Goal: Task Accomplishment & Management: Manage account settings

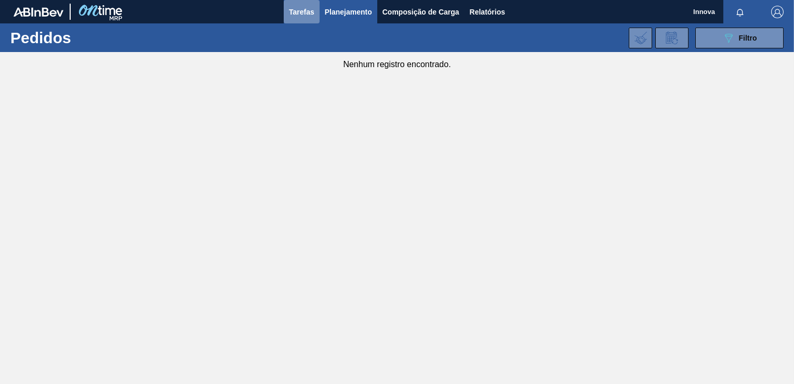
click at [297, 10] on span "Tarefas" at bounding box center [301, 12] width 25 height 12
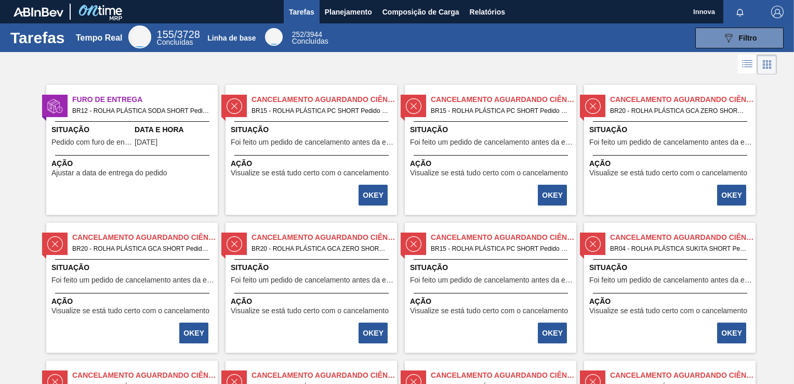
click at [472, 119] on div "Cancelamento aguardando ciência BR15 - ROLHA PLÁSTICA PC SHORT Pedido - 694548 …" at bounding box center [491, 150] width 172 height 130
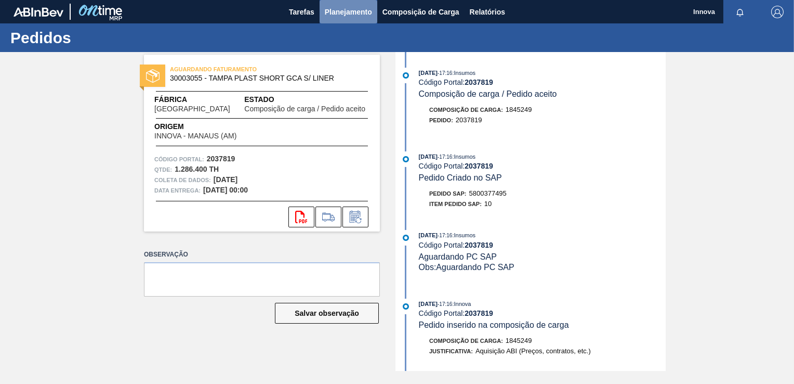
click at [333, 16] on span "Planejamento" at bounding box center [348, 12] width 47 height 12
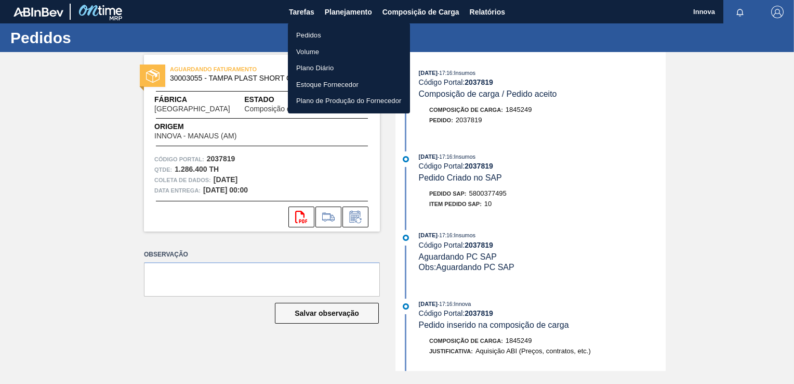
click at [312, 29] on li "Pedidos" at bounding box center [349, 35] width 122 height 17
